Goal: Transaction & Acquisition: Obtain resource

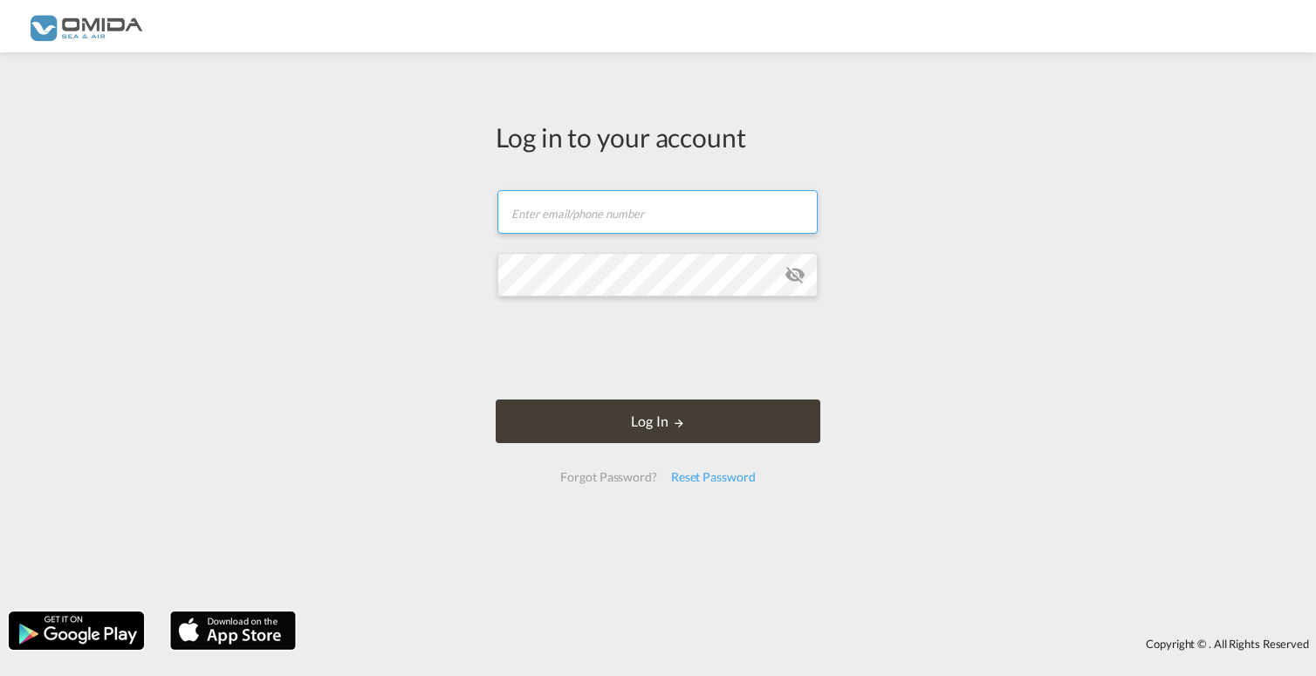
type input "[PERSON_NAME][EMAIL_ADDRESS][DOMAIN_NAME]"
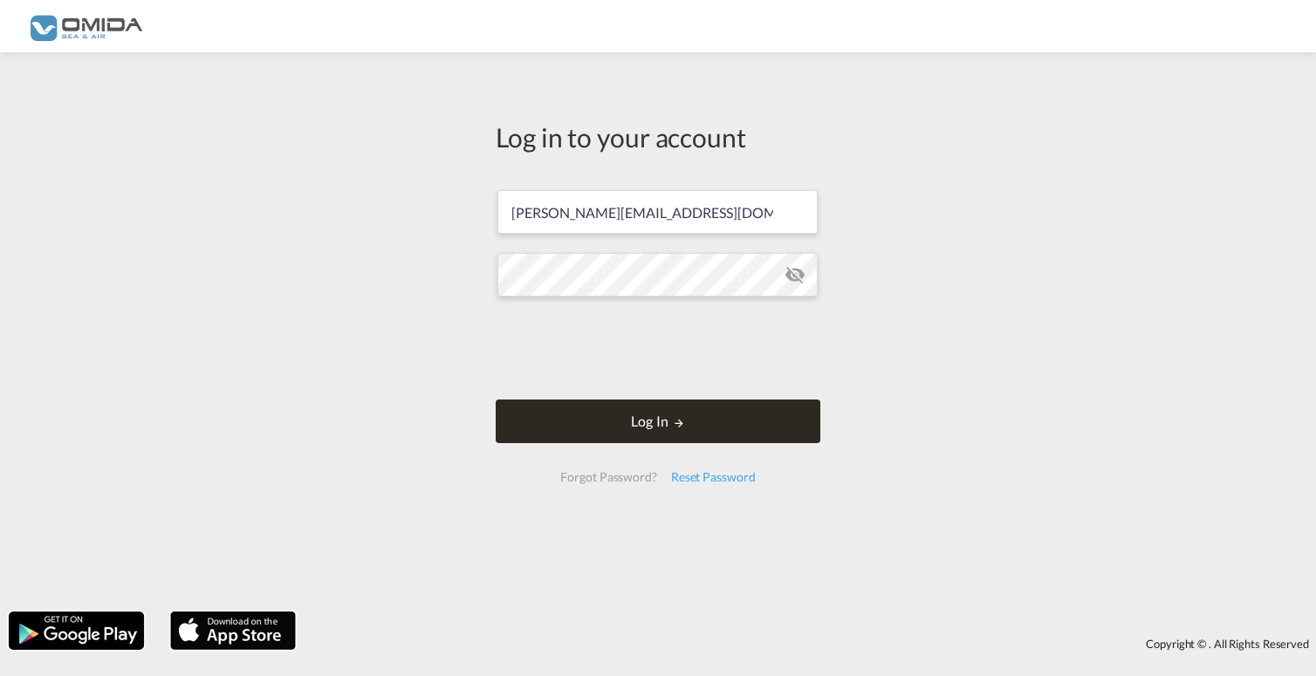
click at [596, 424] on button "Log In" at bounding box center [658, 422] width 325 height 44
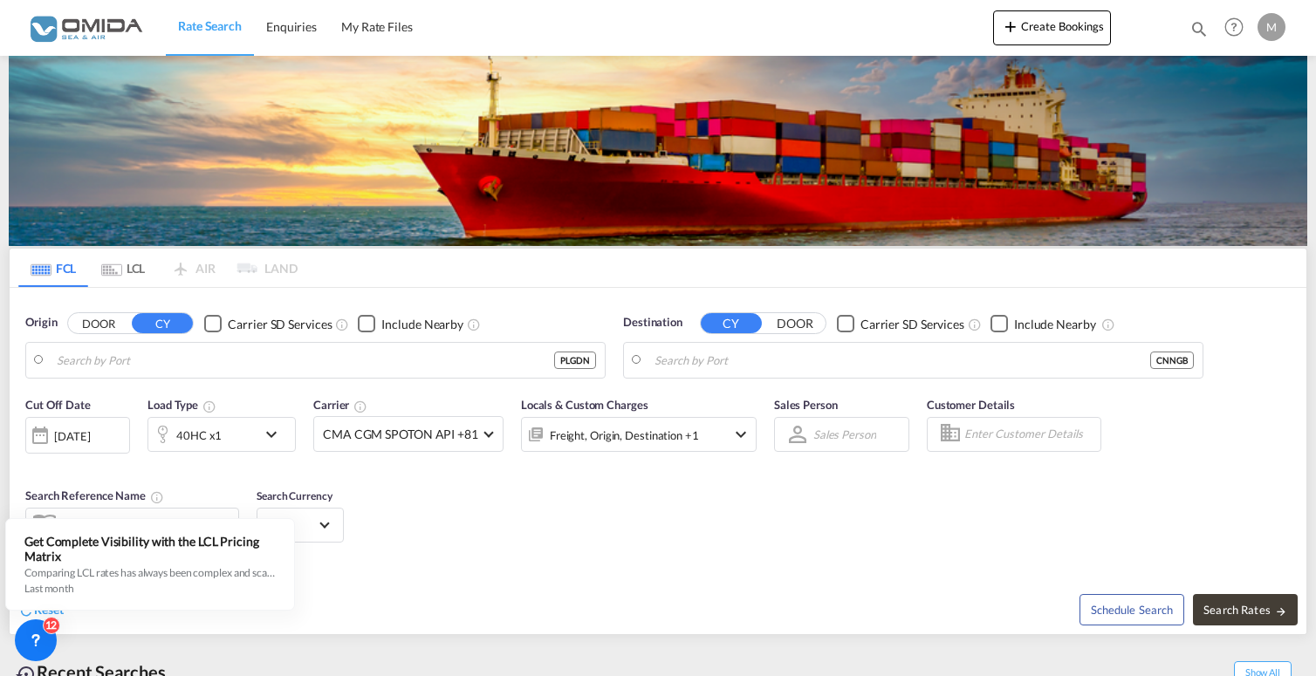
type input "Gdansk, PLGDN"
type input "Ningbo, CNNGB"
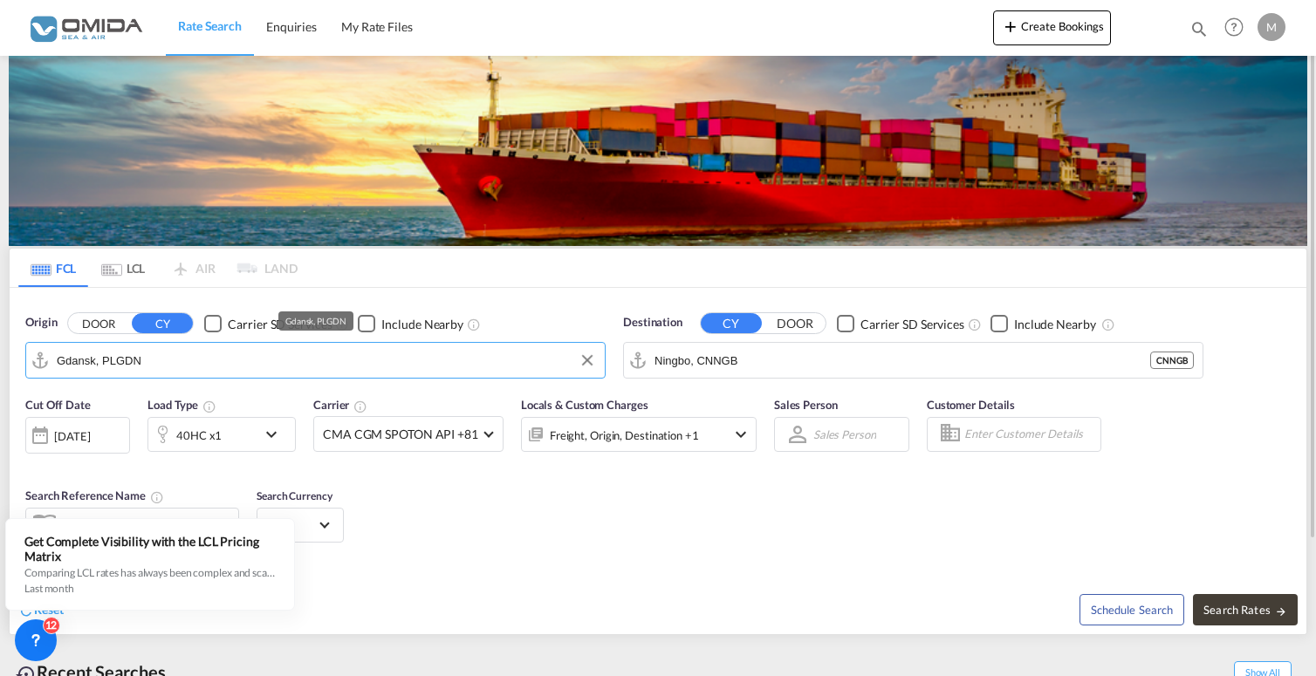
click at [377, 366] on input "Gdansk, PLGDN" at bounding box center [326, 360] width 539 height 26
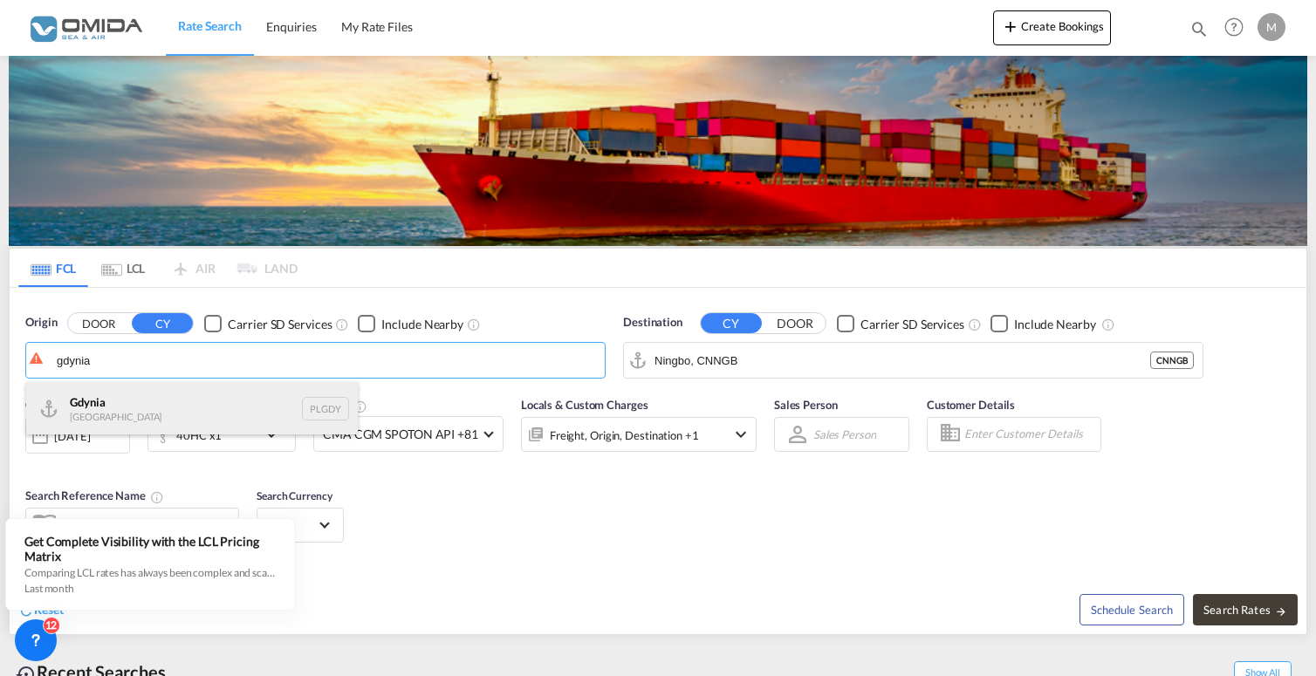
click at [200, 419] on div "[GEOGRAPHIC_DATA] [GEOGRAPHIC_DATA] PLGDY" at bounding box center [192, 408] width 332 height 52
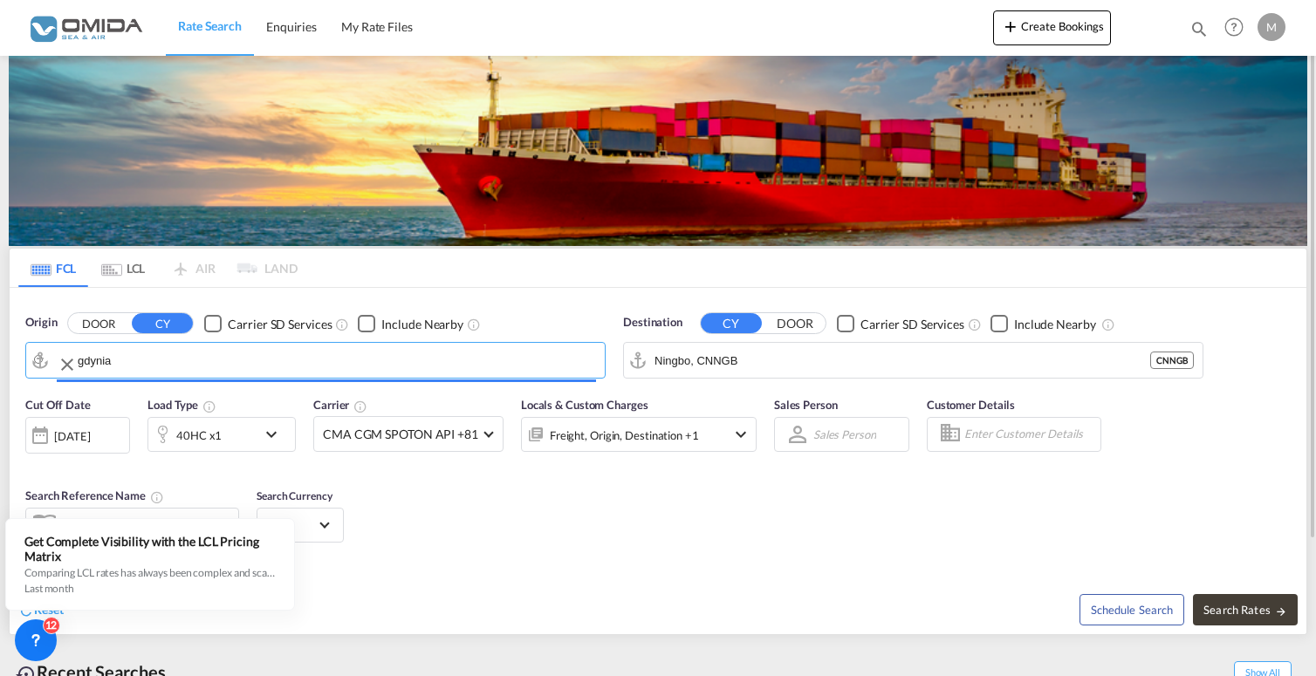
type input "[GEOGRAPHIC_DATA], PLGDY"
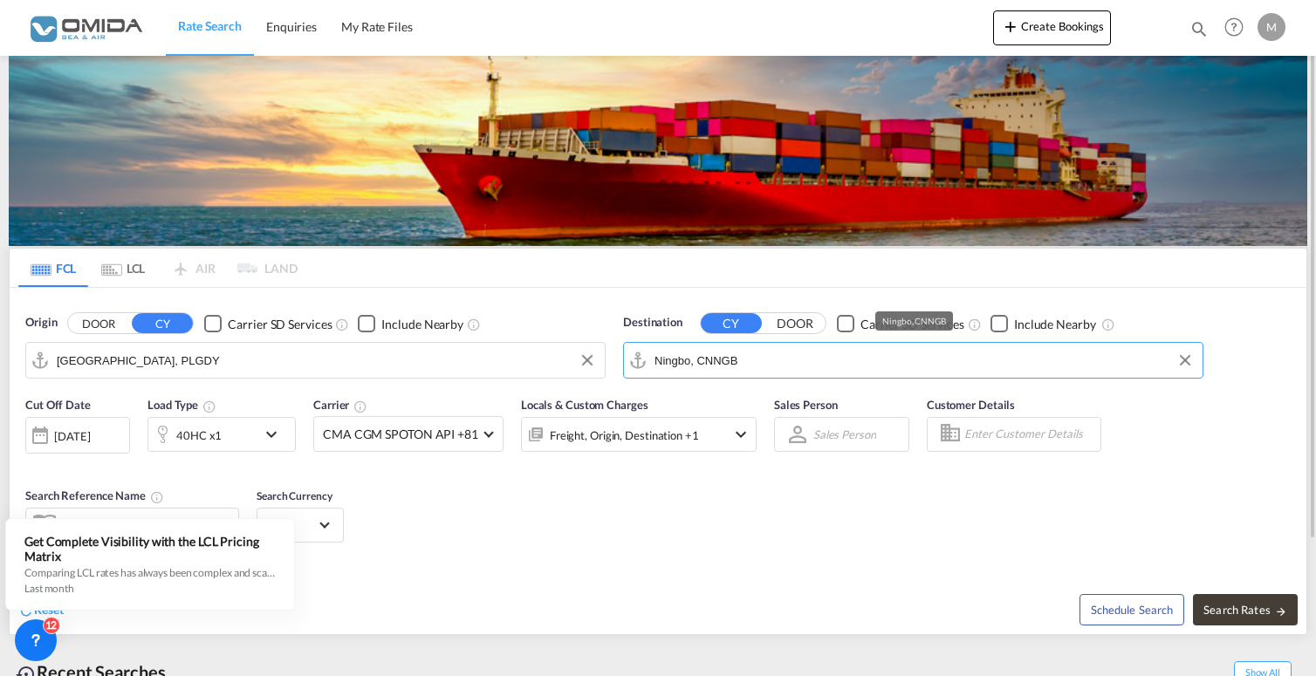
click at [853, 366] on input "Ningbo, CNNGB" at bounding box center [923, 360] width 539 height 26
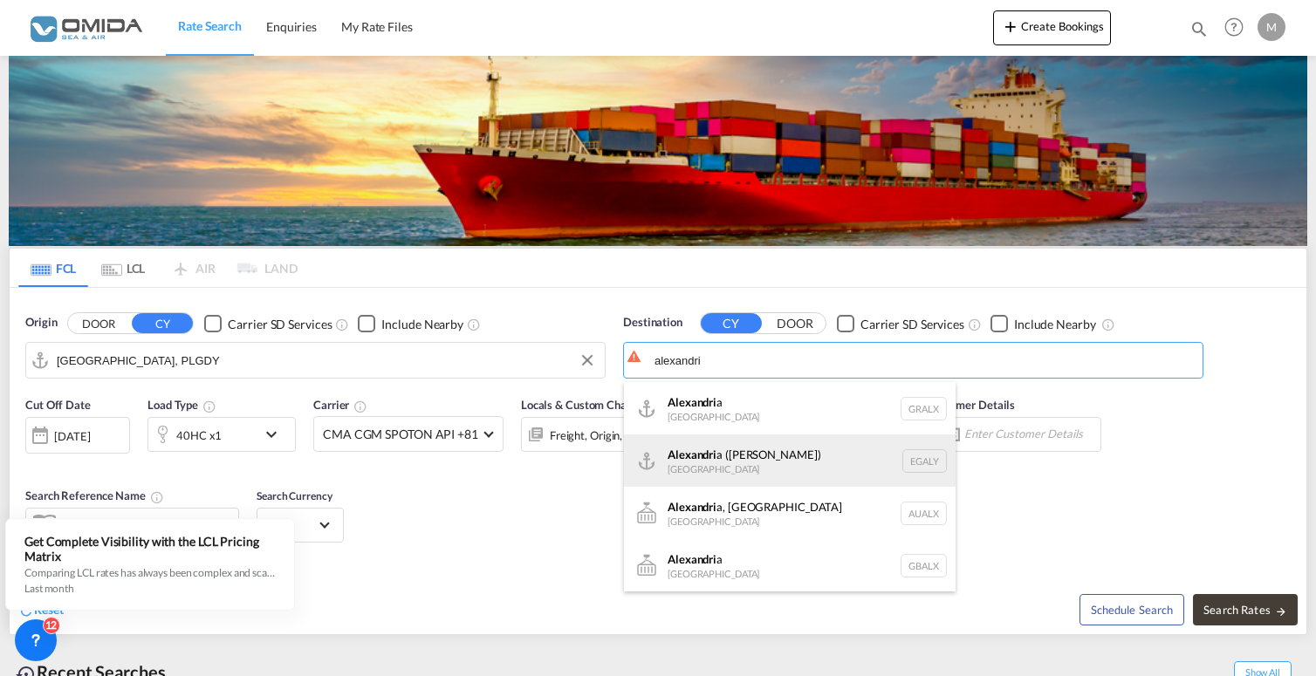
click at [814, 469] on div "Alexandri a (El Iskandariya) [GEOGRAPHIC_DATA] EGALY" at bounding box center [790, 461] width 332 height 52
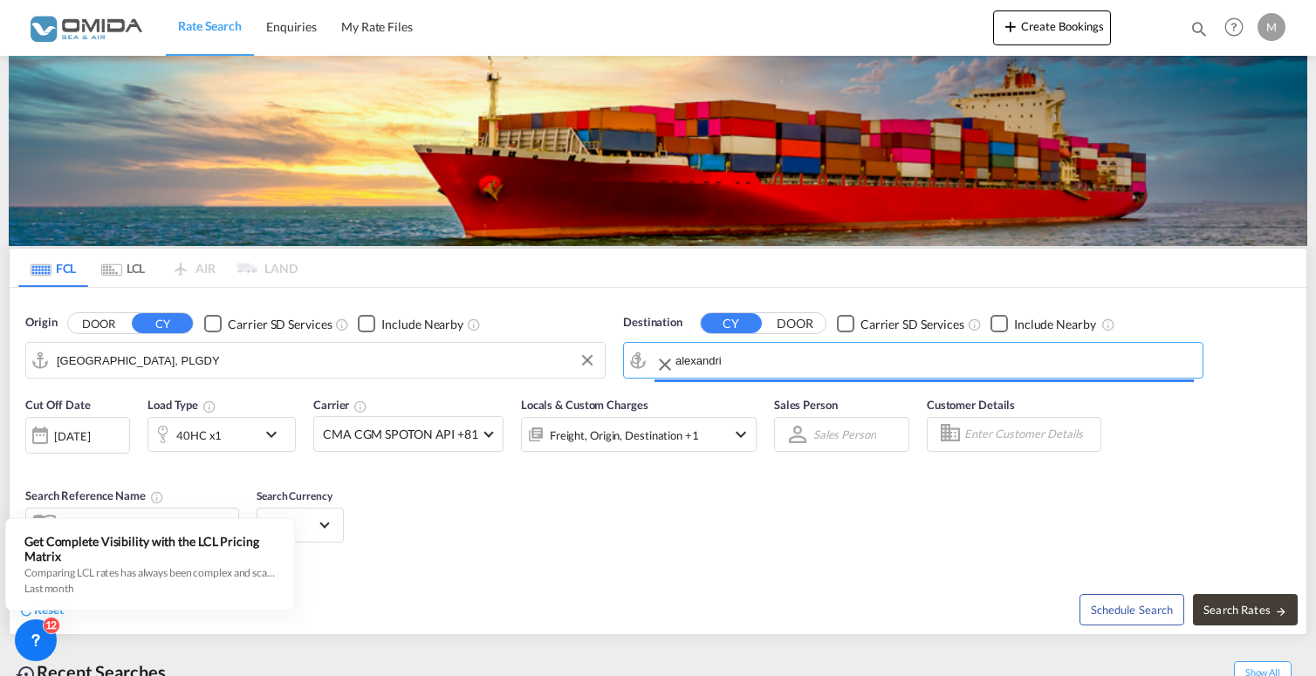
type input "Alexandria ([GEOGRAPHIC_DATA]), EGALY"
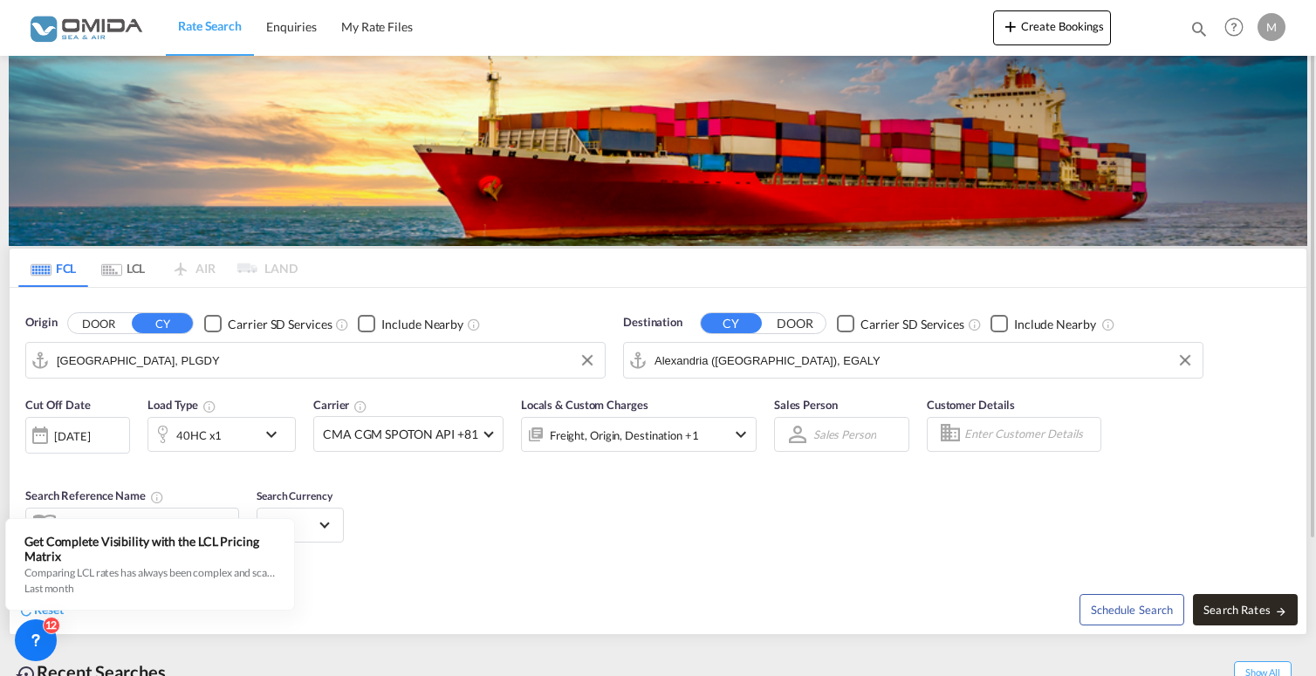
click at [1225, 608] on span "Search Rates" at bounding box center [1245, 610] width 84 height 14
type input "PLGDY to EGALY / [DATE]"
